Goal: Find specific page/section: Find specific page/section

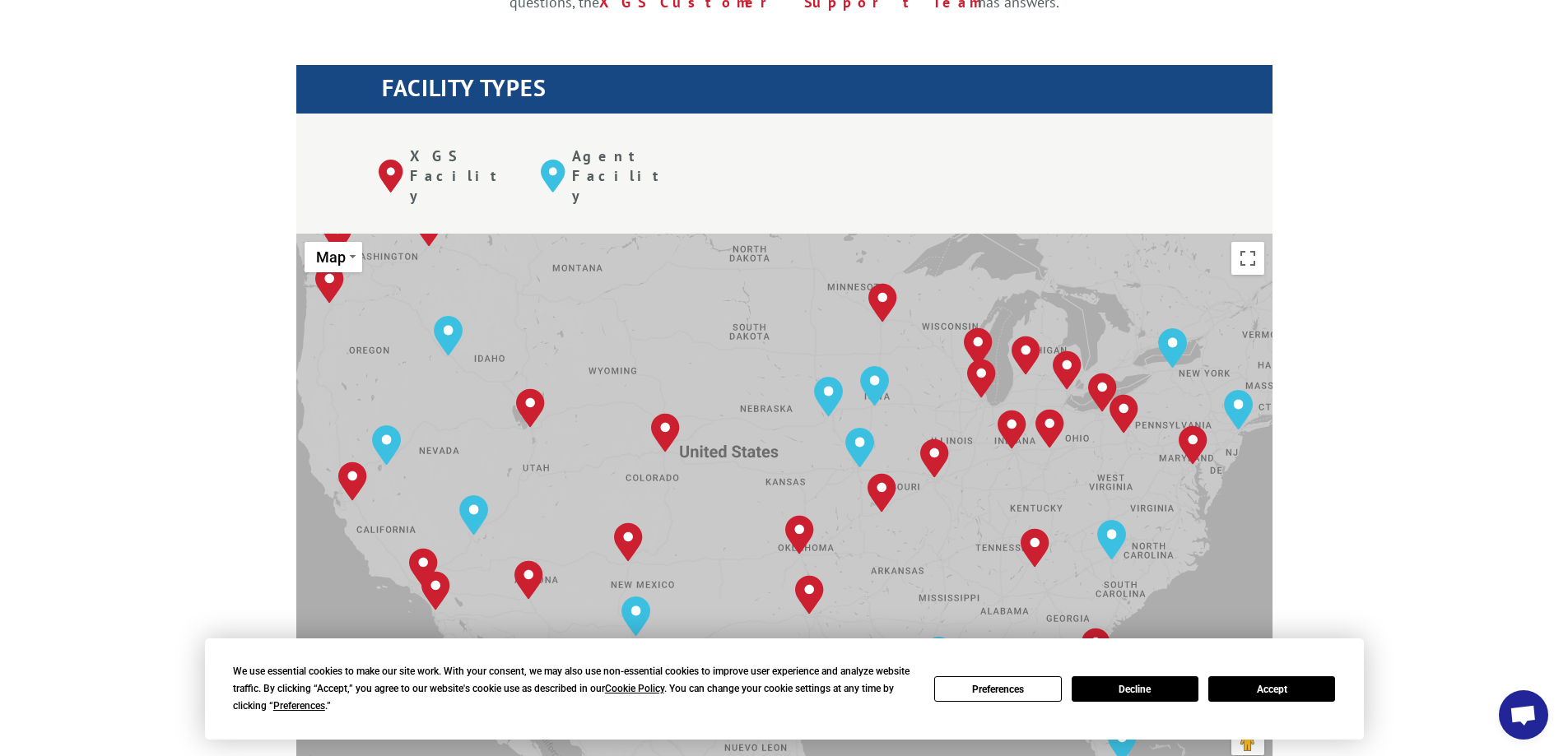
scroll to position [658, 0]
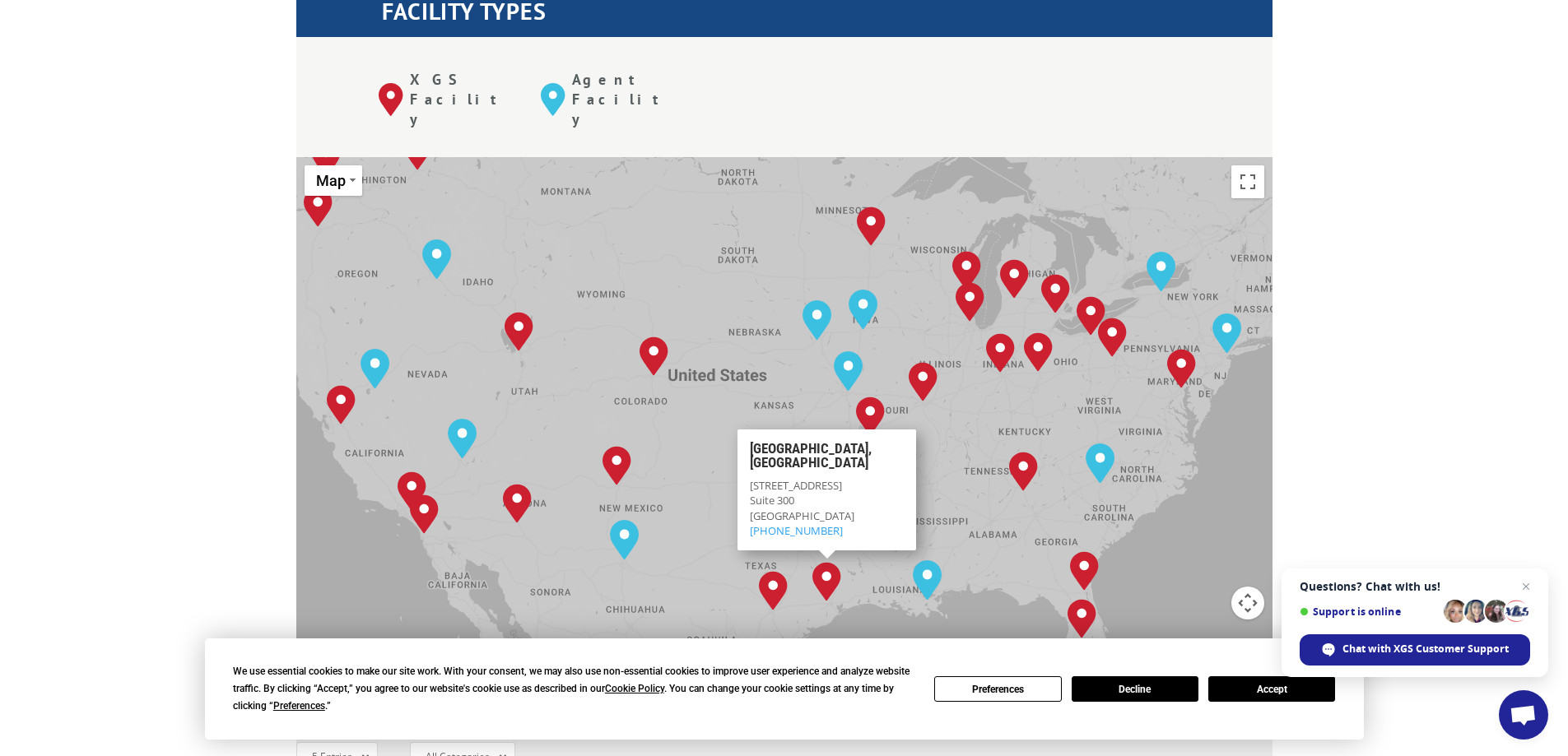
click at [674, 372] on div "Albuquerque, NM Baltimore, MD Boise, ID Charlotte, NC Chicago, IL Chino, CA Cle…" at bounding box center [784, 428] width 976 height 541
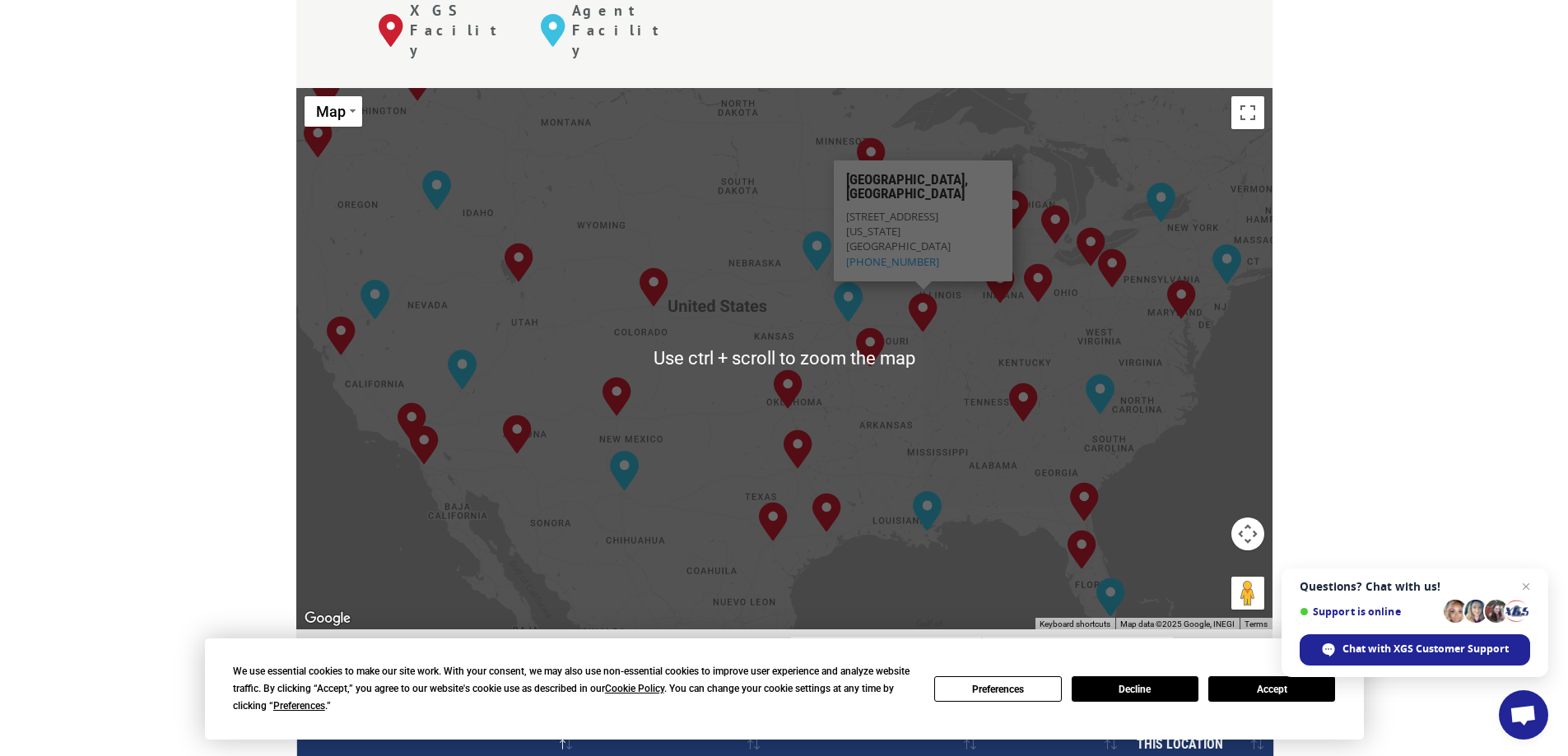
scroll to position [740, 0]
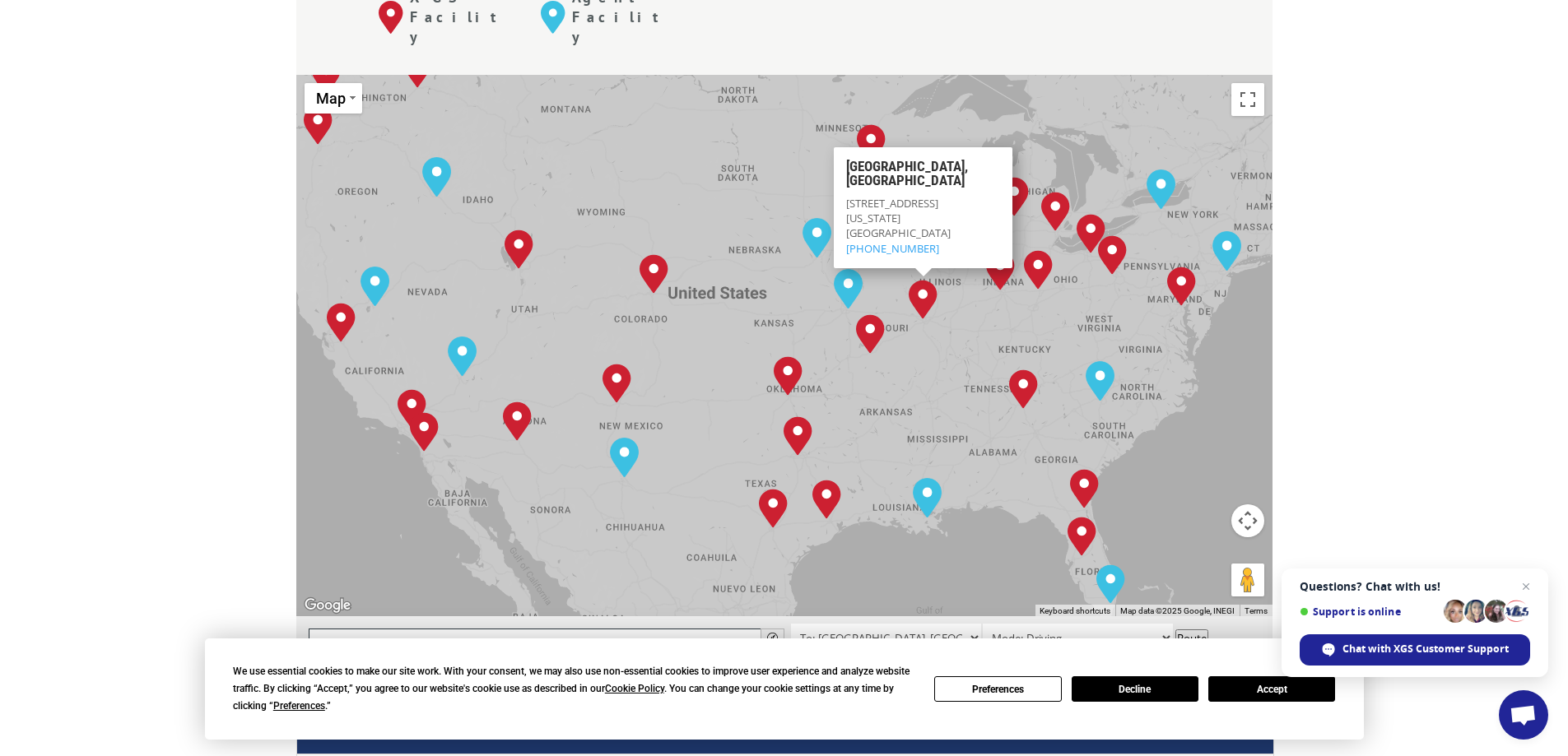
click at [432, 628] on input "text" at bounding box center [546, 639] width 476 height 20
type input "plano"
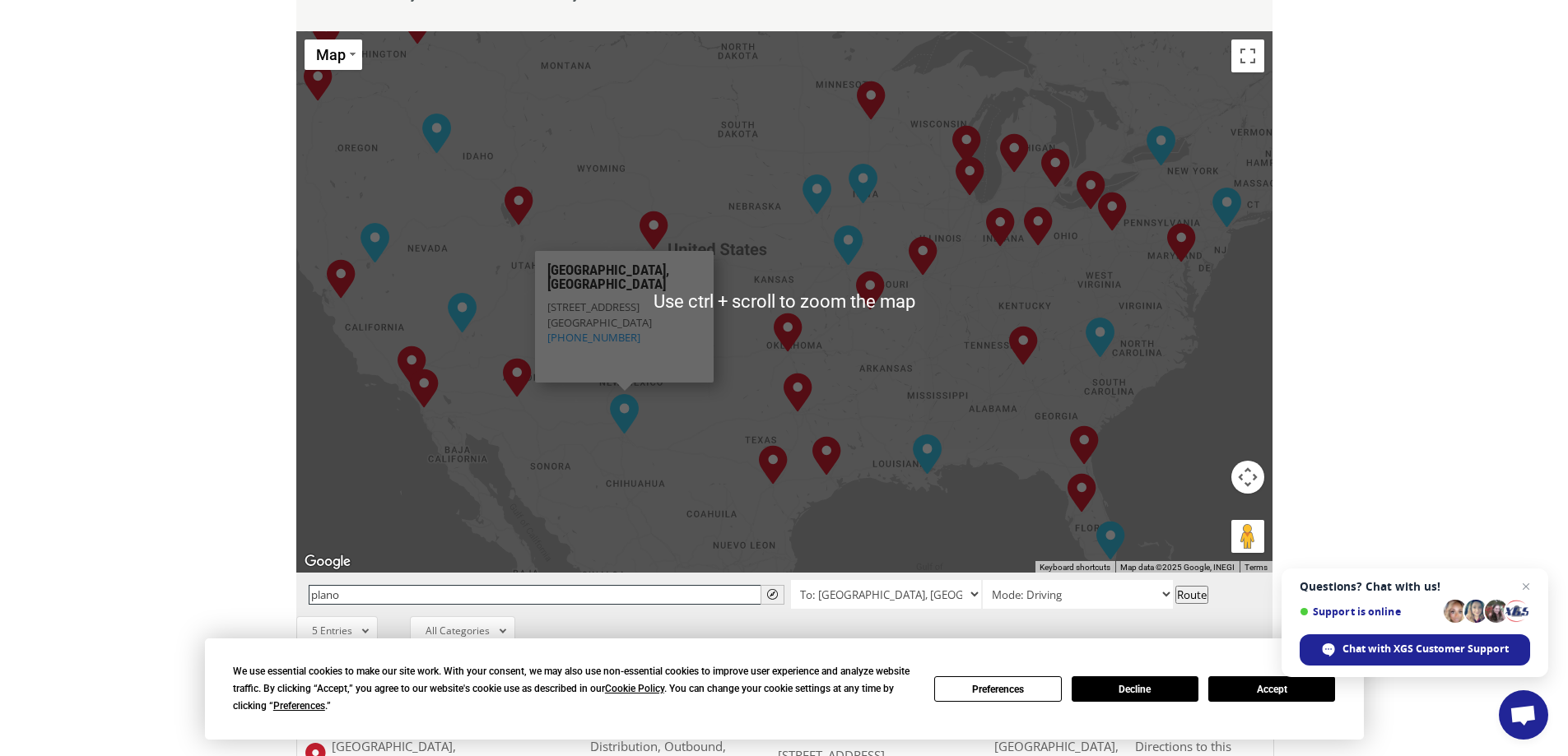
scroll to position [822, 0]
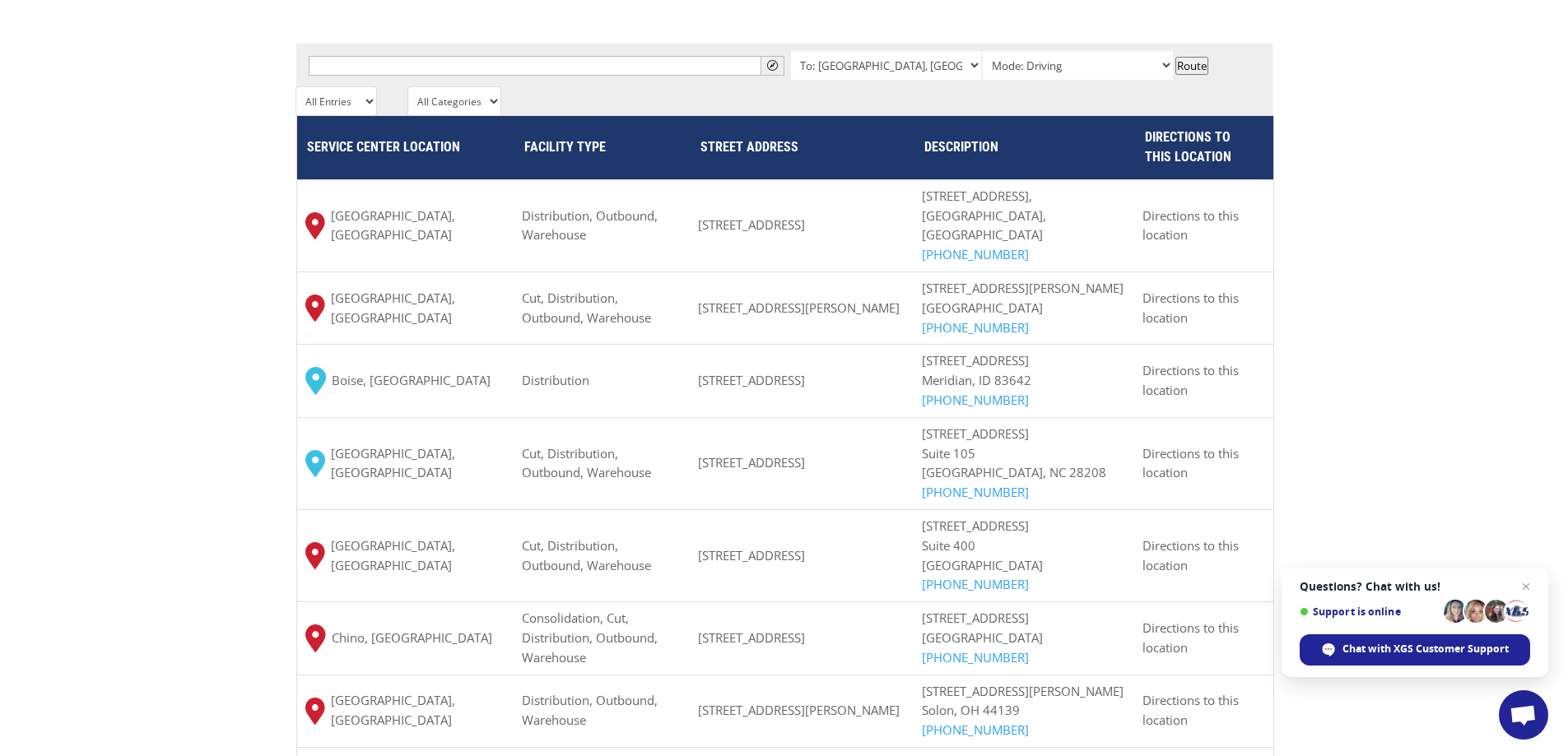
scroll to position [1316, 0]
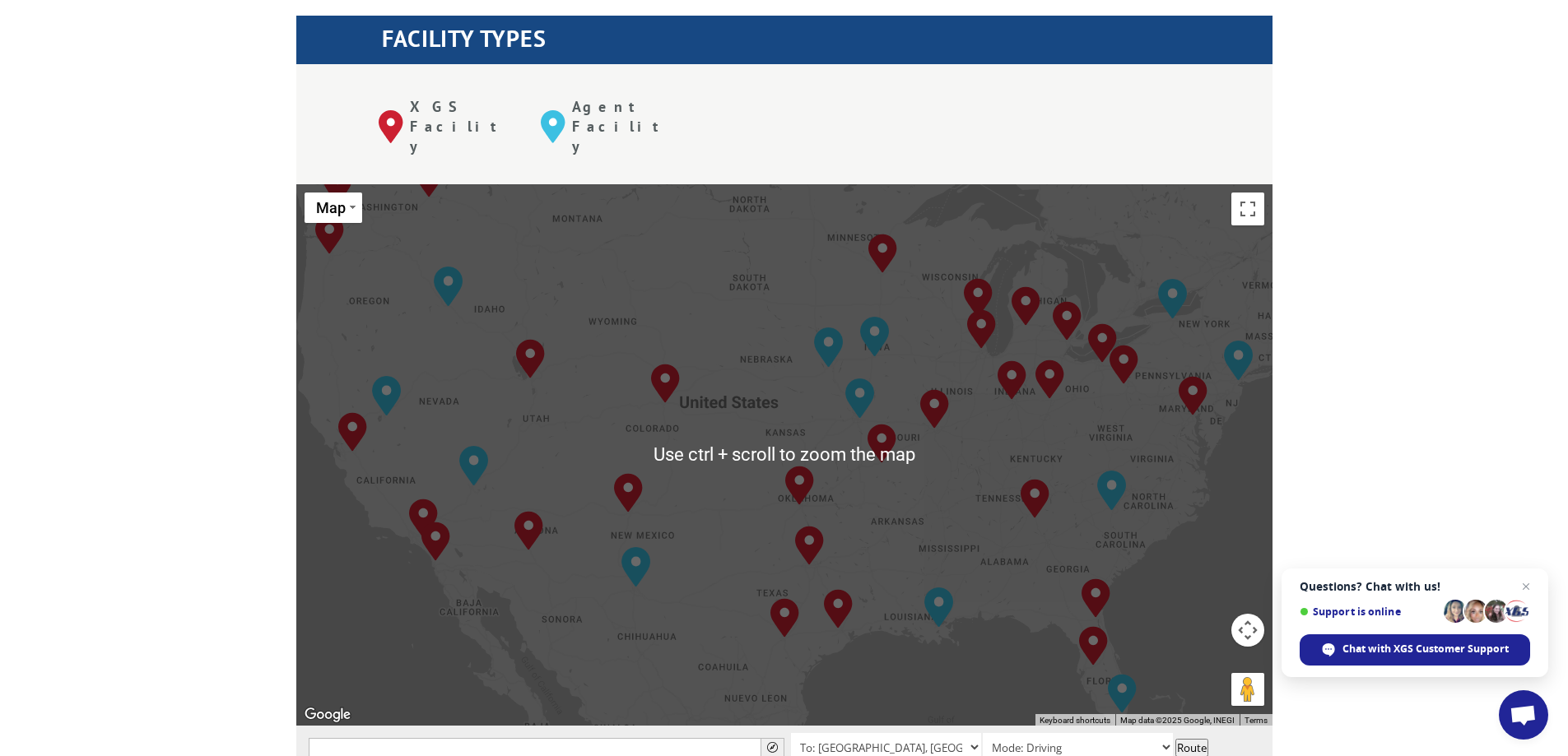
scroll to position [658, 0]
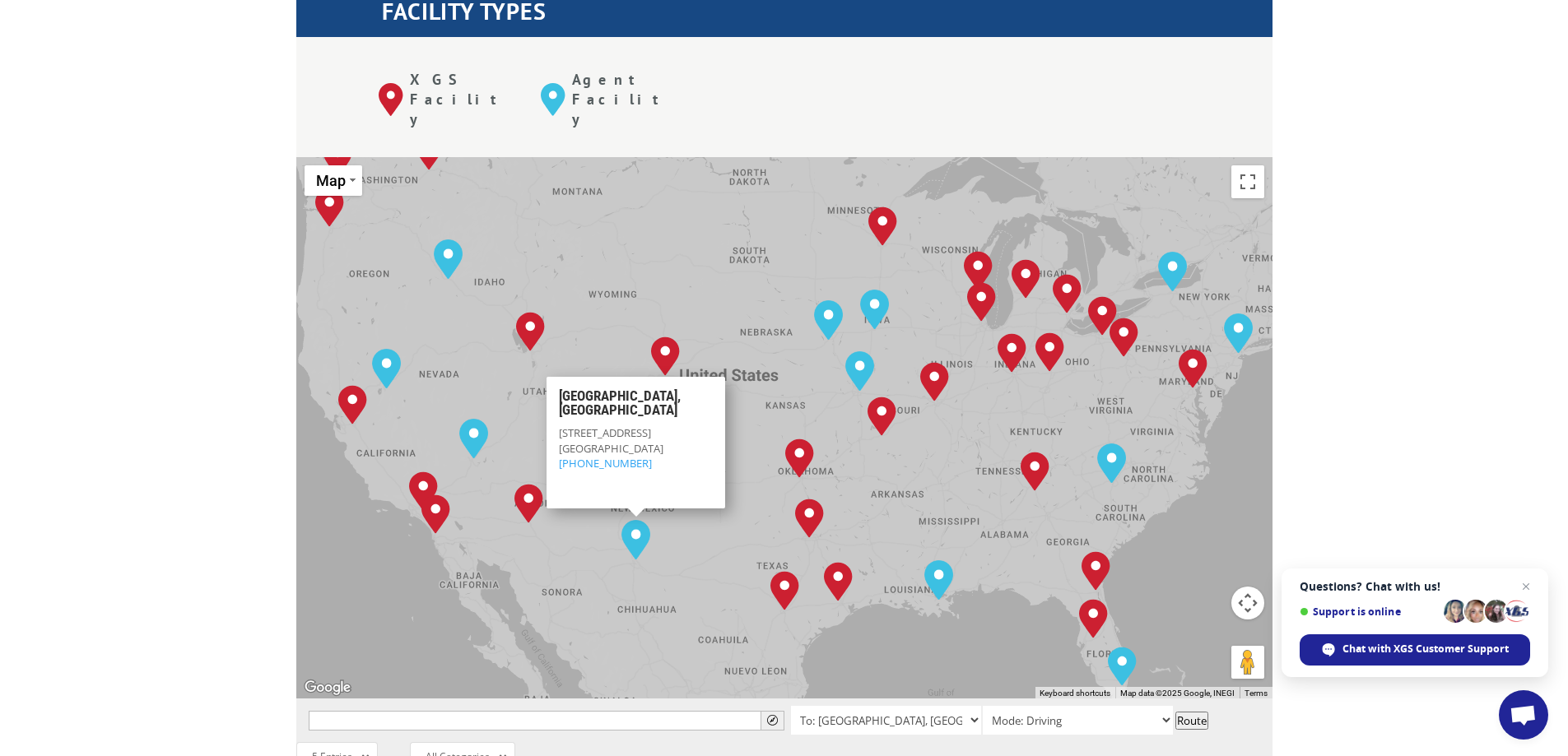
click at [177, 411] on div "The most powerful map in the flooring industry. Our nationwide network lets you…" at bounding box center [784, 562] width 1568 height 1572
click at [587, 544] on div "Albuquerque, NM Baltimore, MD Boise, ID Charlotte, NC Chicago, IL Chino, CA Cle…" at bounding box center [784, 428] width 976 height 541
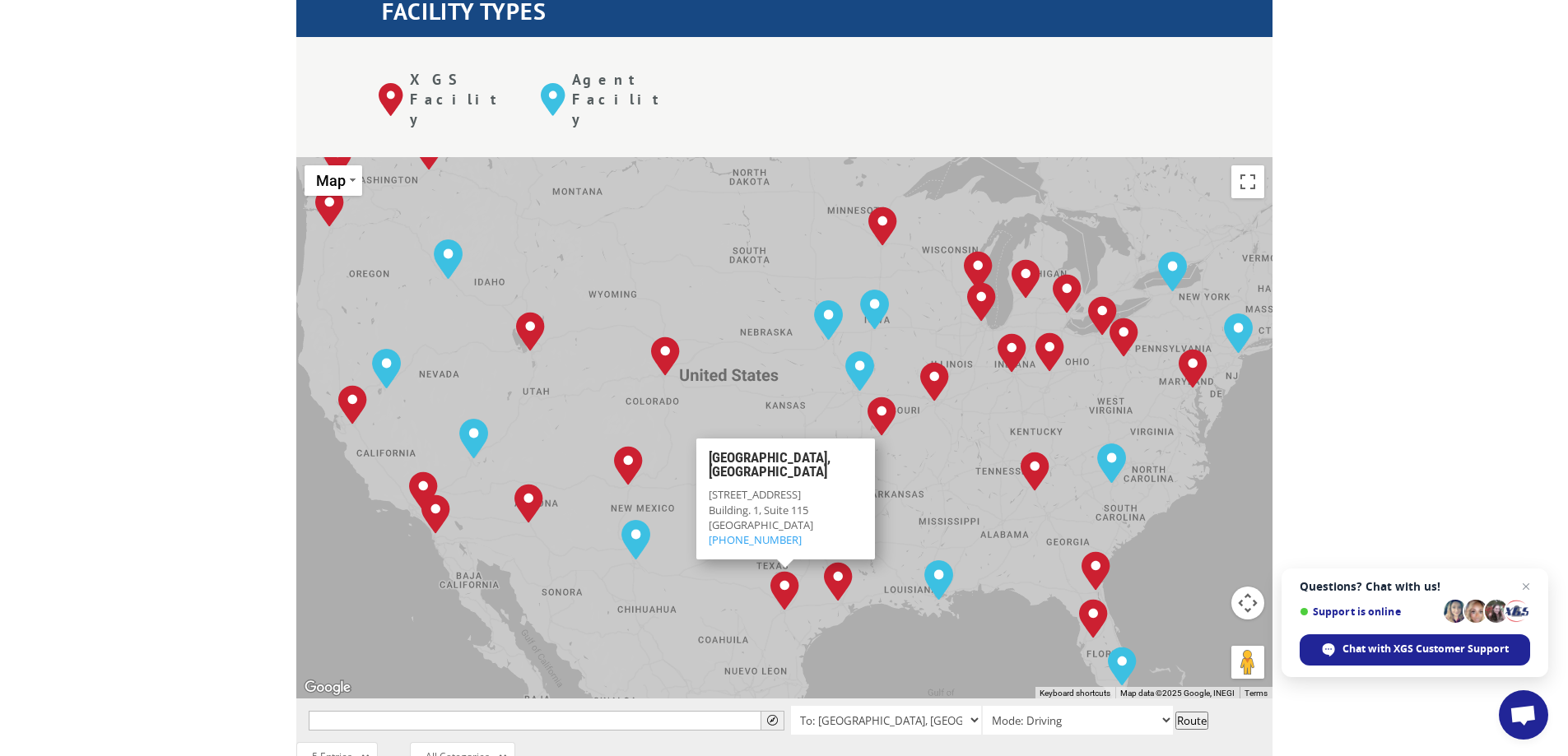
click at [925, 386] on div "Albuquerque, NM Baltimore, MD Boise, ID Charlotte, NC Chicago, IL Chino, CA Cle…" at bounding box center [784, 428] width 976 height 541
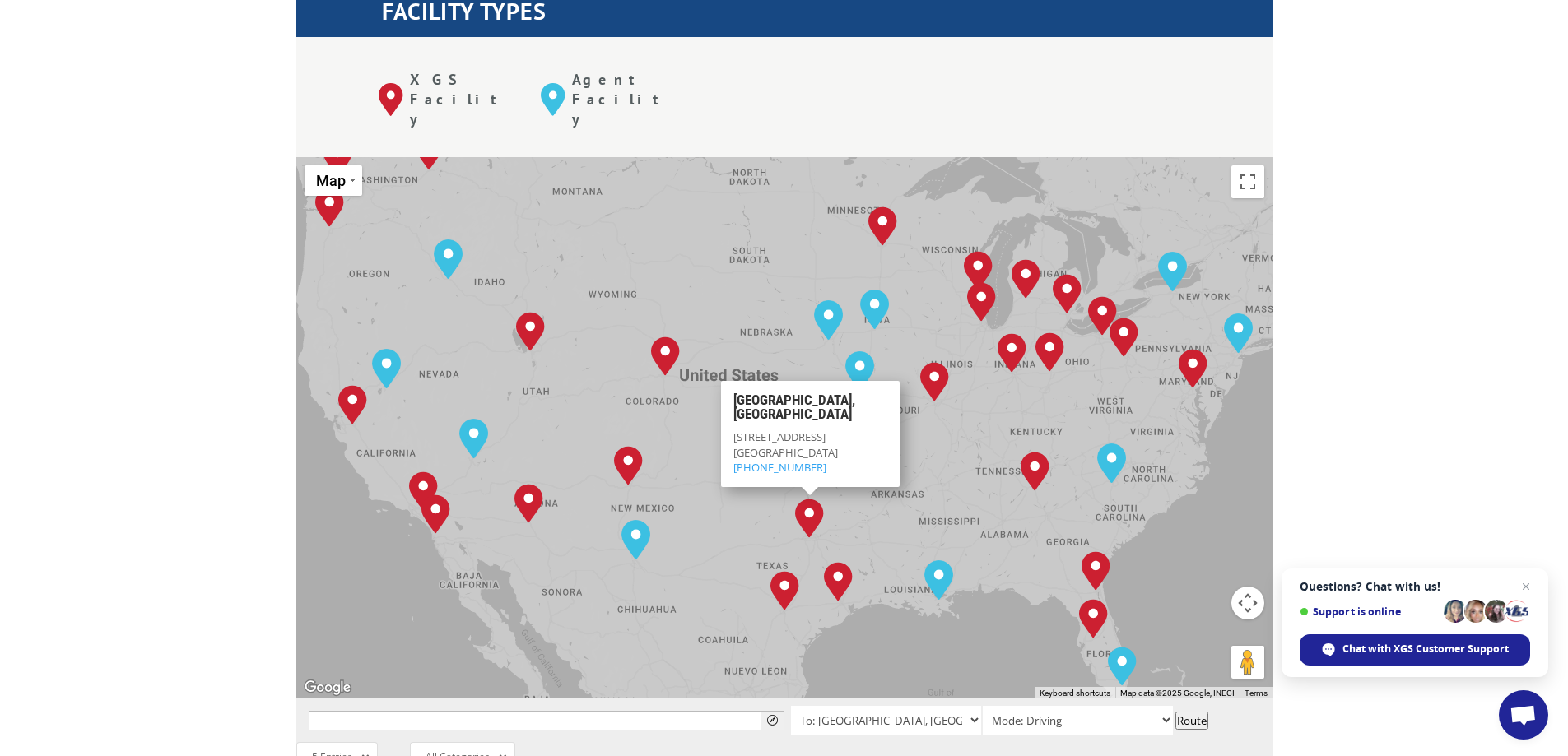
click at [711, 418] on div "Albuquerque, NM Baltimore, MD Boise, ID Charlotte, NC Chicago, IL Chino, CA Cle…" at bounding box center [784, 428] width 976 height 541
click at [807, 498] on img "Dallas, TX" at bounding box center [809, 517] width 28 height 39
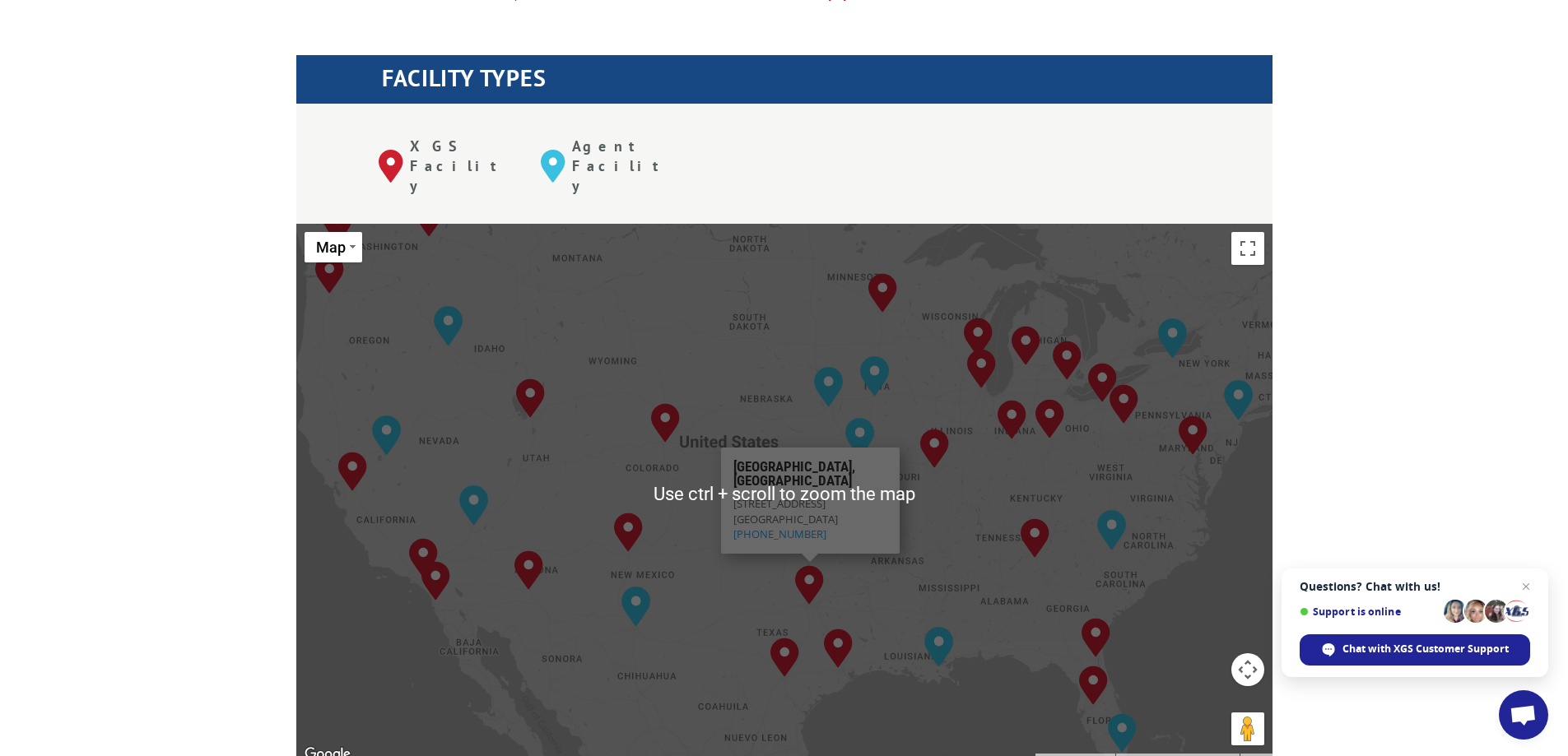
scroll to position [575, 0]
